Goal: Task Accomplishment & Management: Manage account settings

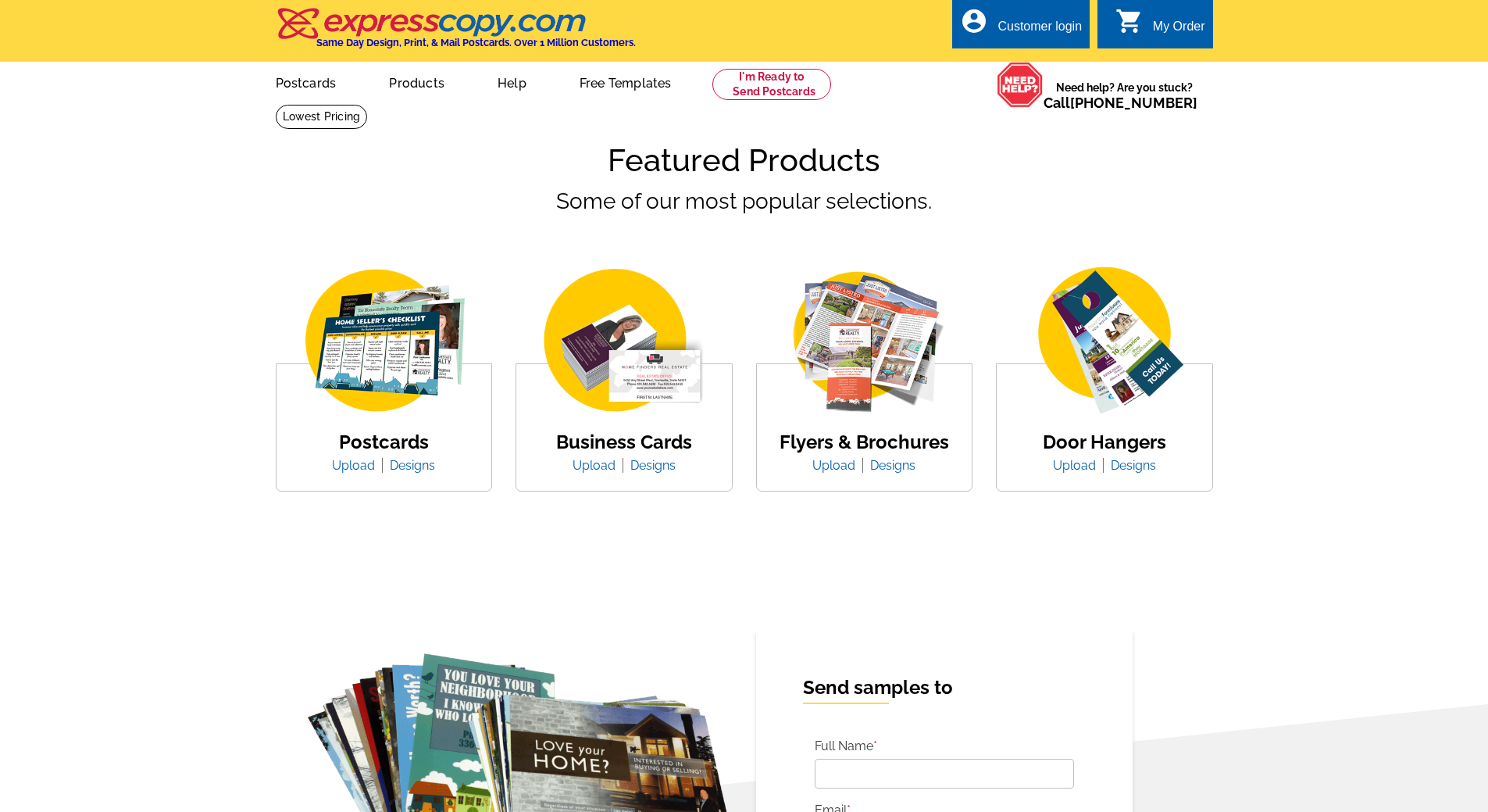
click at [1020, 31] on div "Customer login" at bounding box center [1039, 30] width 84 height 22
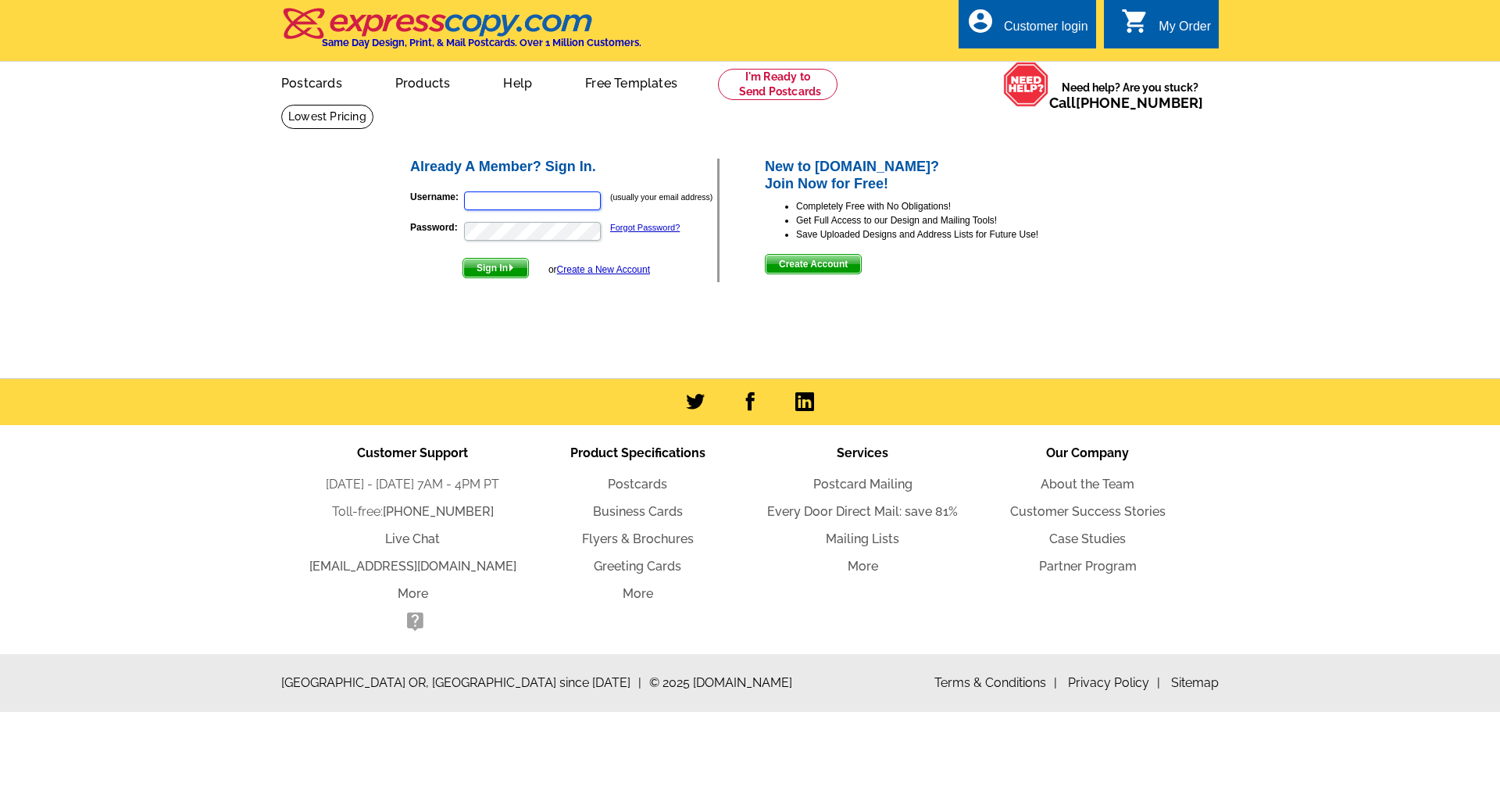
click at [502, 200] on input "Username:" at bounding box center [532, 200] width 137 height 18
type input "[EMAIL_ADDRESS][DOMAIN_NAME]"
click at [498, 270] on span "Sign In" at bounding box center [495, 268] width 65 height 18
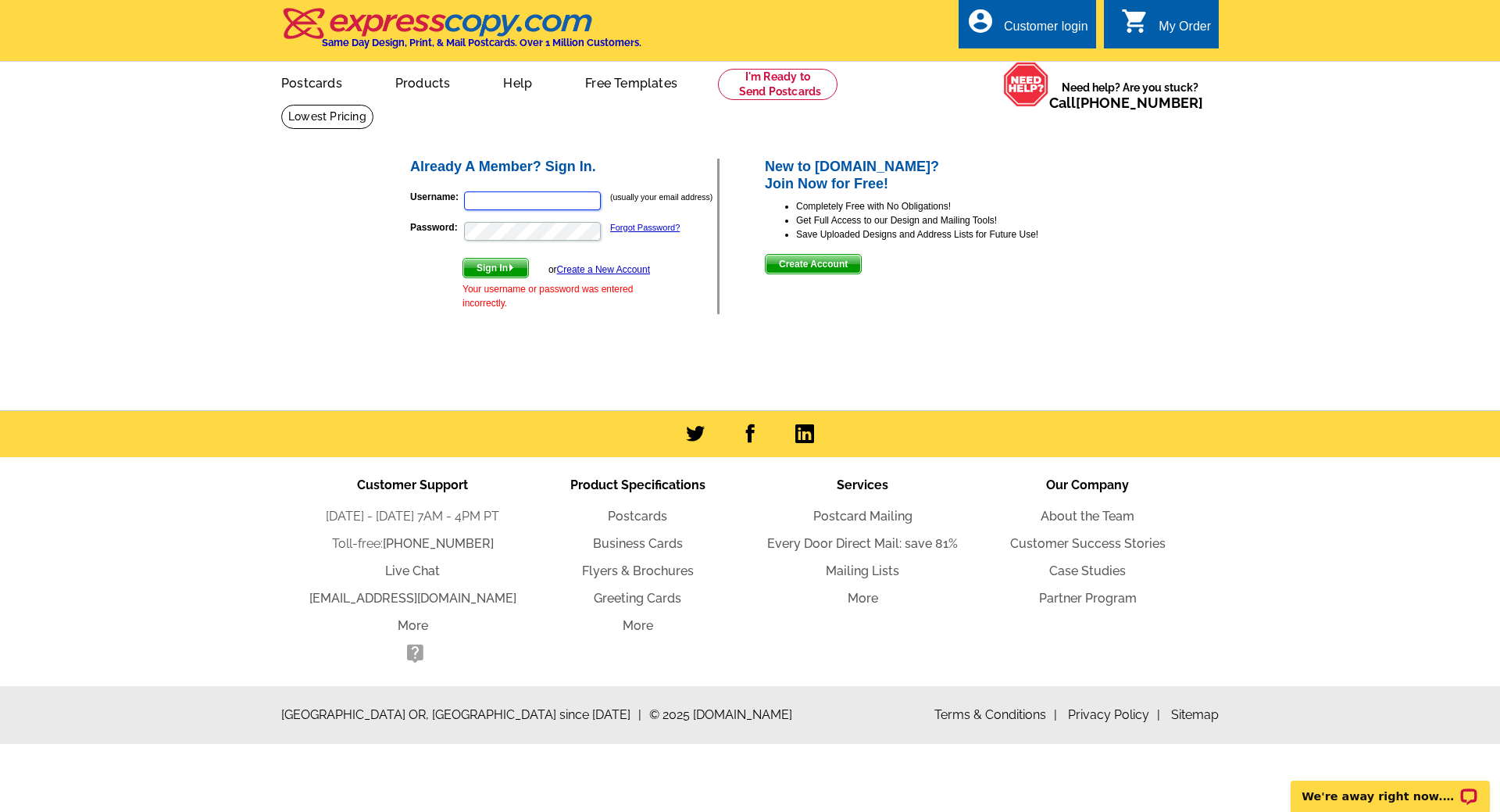
click at [484, 204] on input "Username:" at bounding box center [532, 200] width 137 height 18
type input "findanapartment@aol.com"
click at [635, 223] on p "Password: Forgot Password?" at bounding box center [564, 231] width 307 height 22
click at [632, 227] on link "Forgot Password?" at bounding box center [645, 228] width 70 height 10
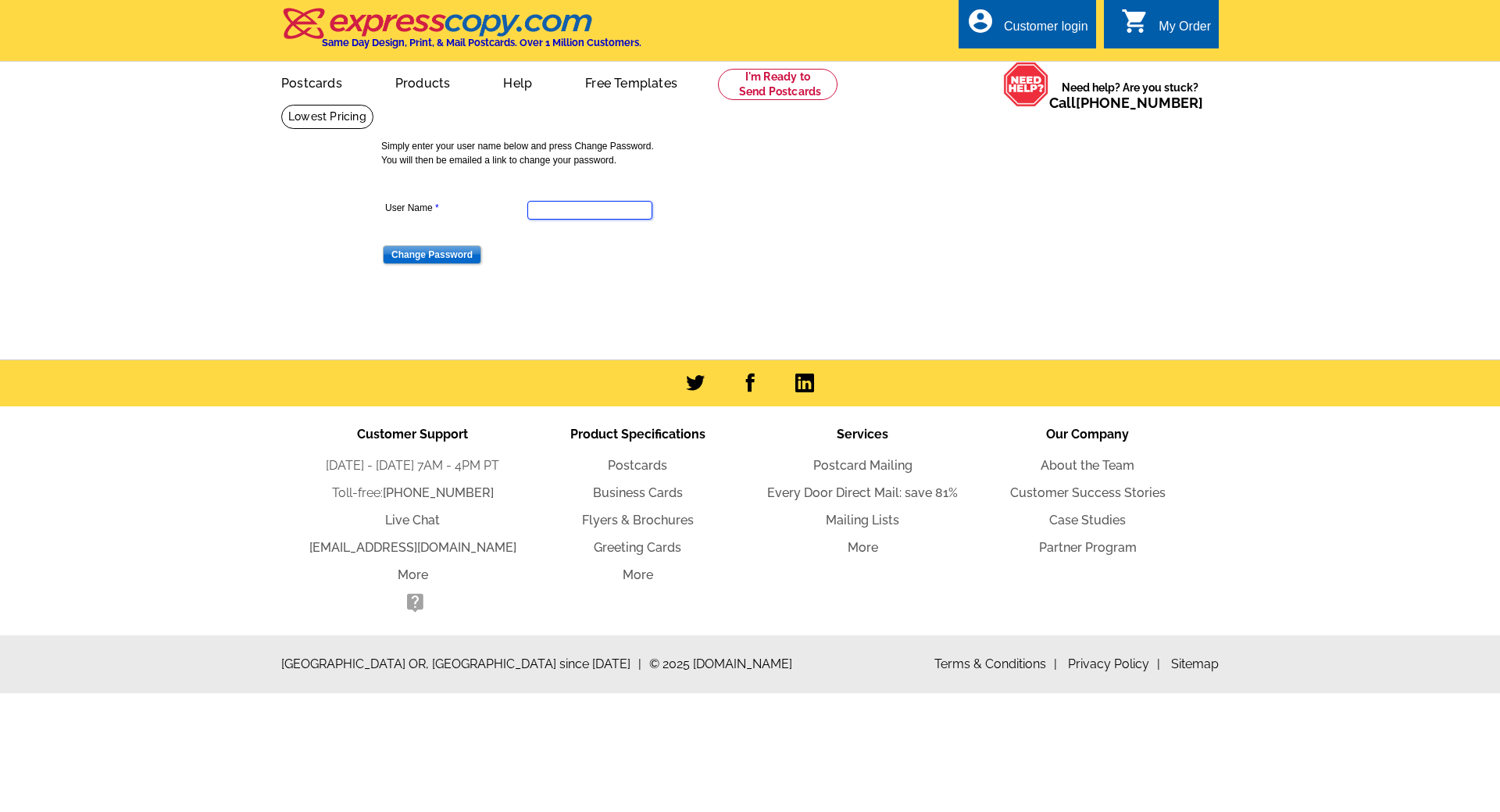
click at [595, 213] on input "User Name" at bounding box center [590, 209] width 125 height 18
type input "findanapartment@aol.com"
click at [422, 261] on input "Change Password" at bounding box center [432, 254] width 99 height 18
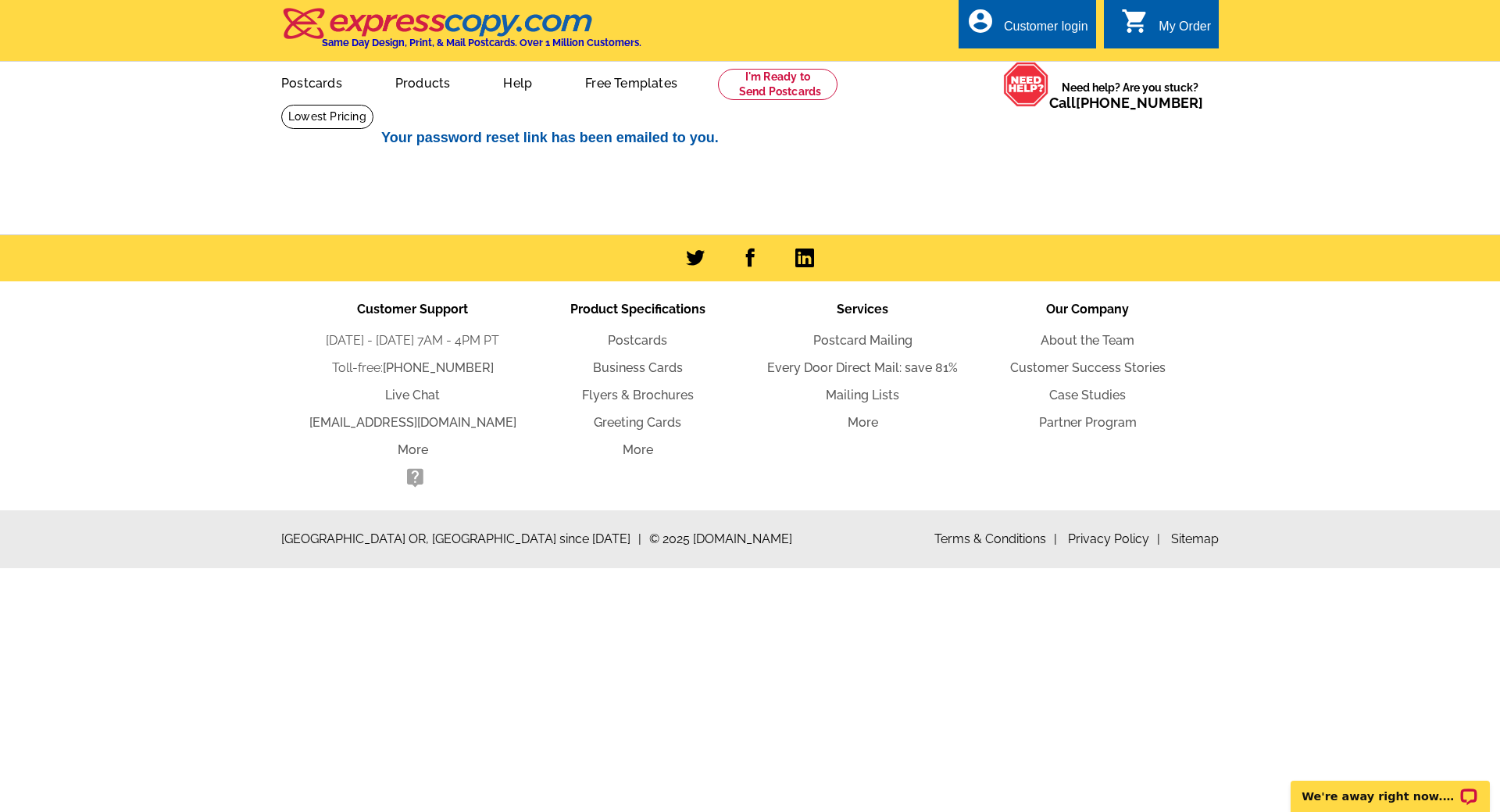
click at [1004, 22] on div "Customer login" at bounding box center [1045, 30] width 84 height 22
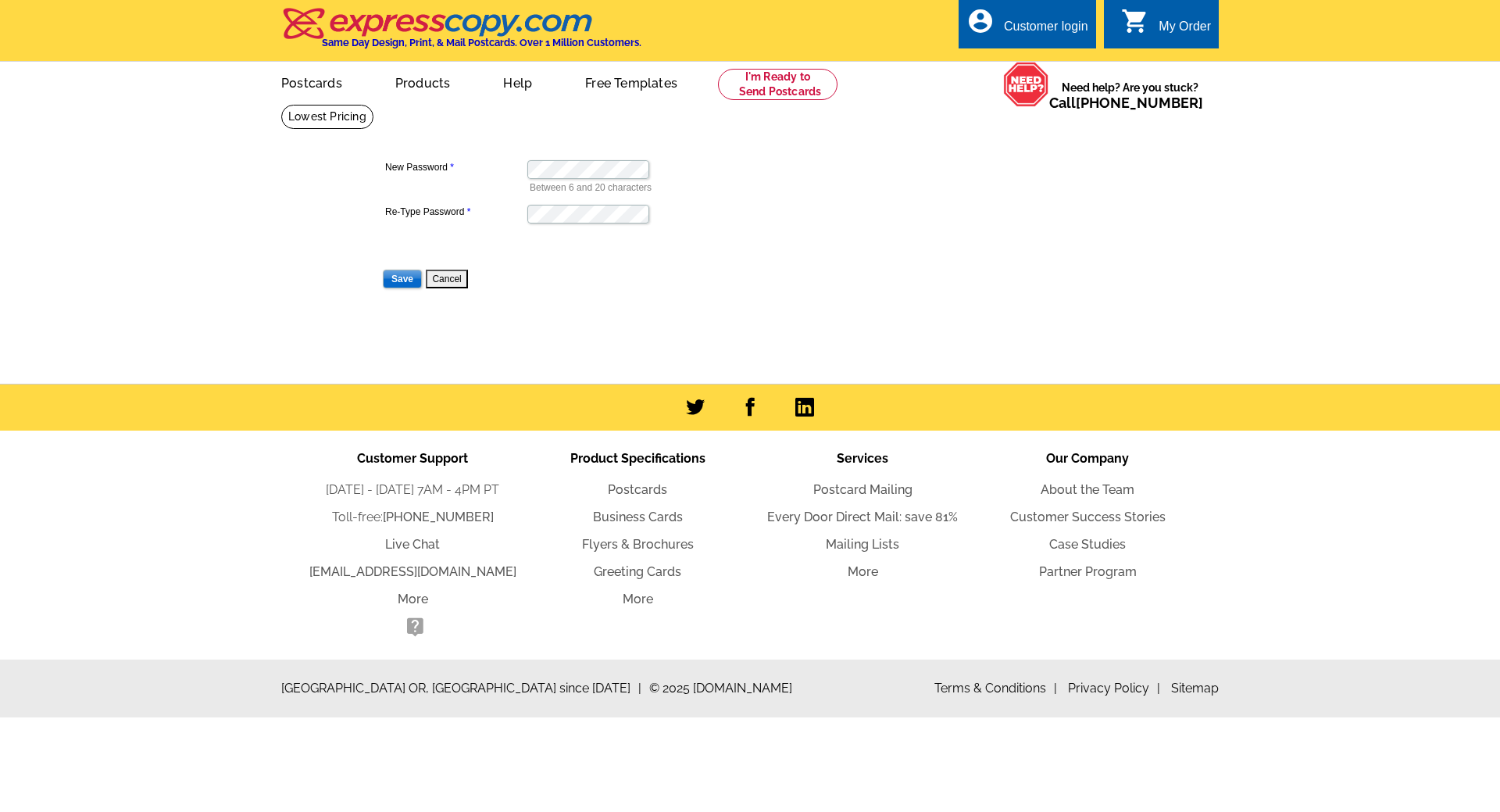
click at [572, 160] on dd "Between 6 and 20 characters" at bounding box center [589, 176] width 415 height 38
click at [390, 285] on input "Save" at bounding box center [402, 278] width 39 height 18
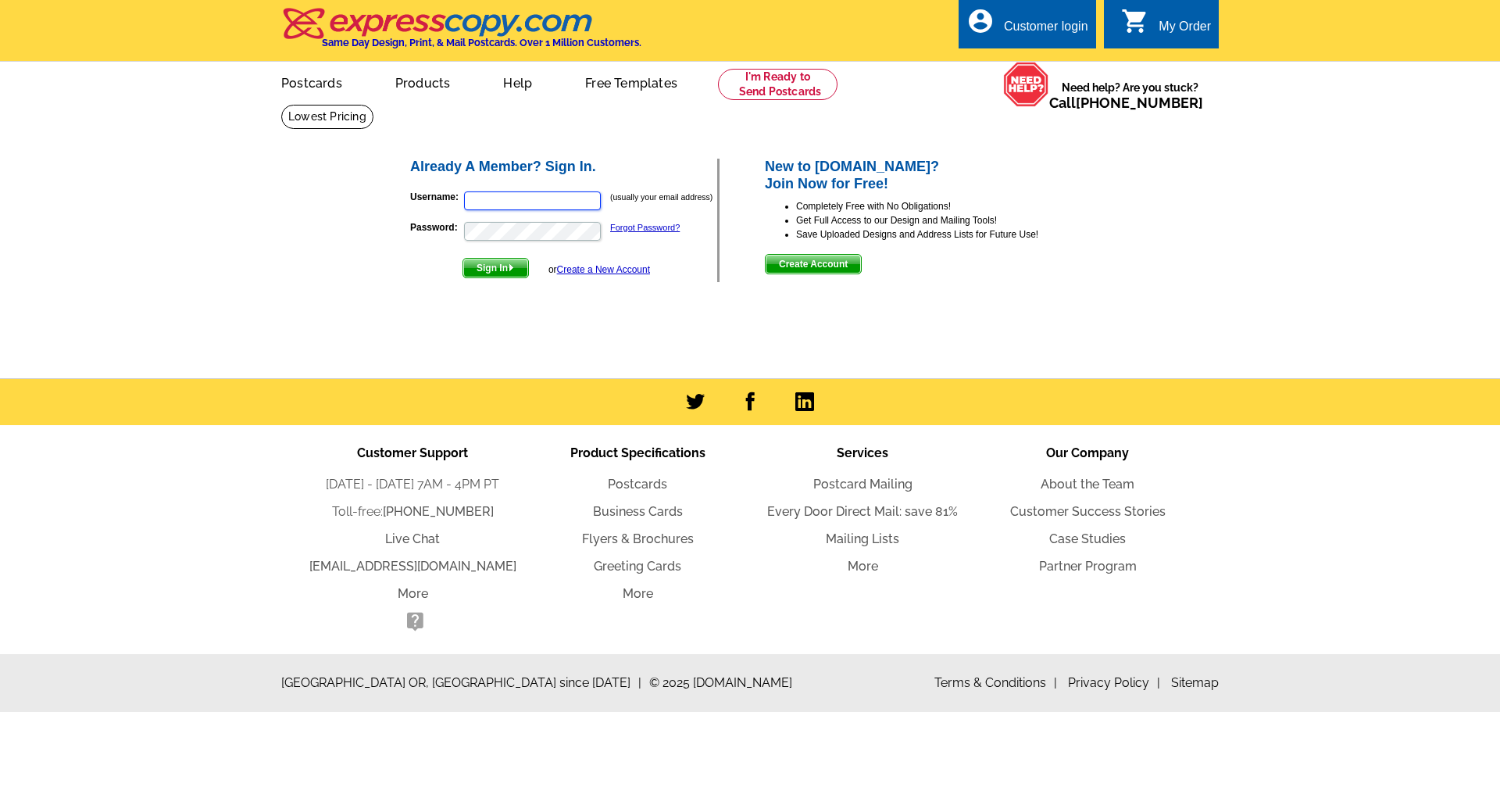
click at [487, 195] on input "Username:" at bounding box center [532, 200] width 137 height 18
type input "[EMAIL_ADDRESS][DOMAIN_NAME]"
click at [463, 258] on button "Sign In" at bounding box center [495, 268] width 67 height 20
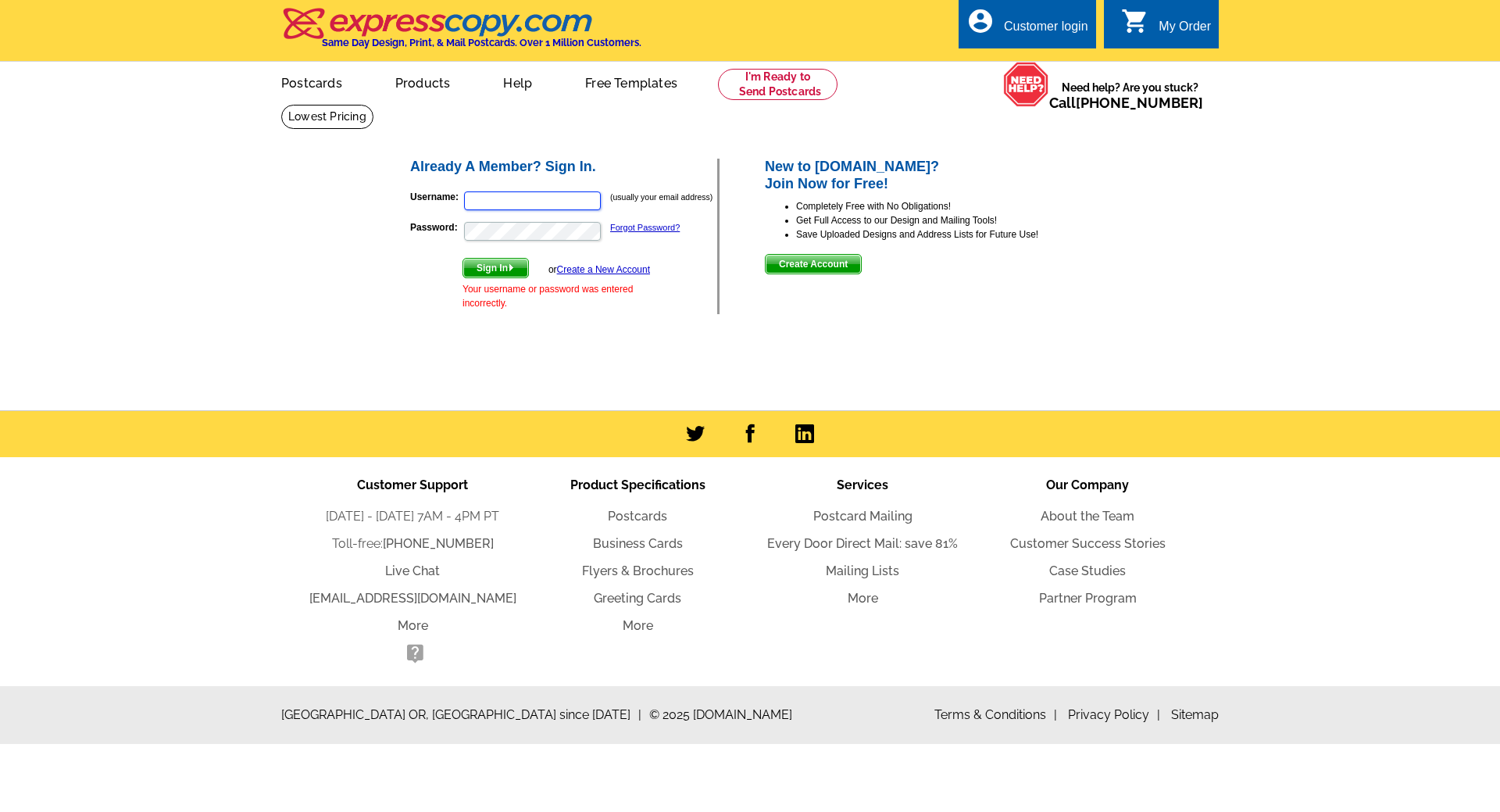
click at [507, 197] on input "Username:" at bounding box center [532, 200] width 137 height 18
type input "[EMAIL_ADDRESS][DOMAIN_NAME]"
click at [463, 258] on button "Sign In" at bounding box center [495, 268] width 67 height 20
